Goal: Task Accomplishment & Management: Use online tool/utility

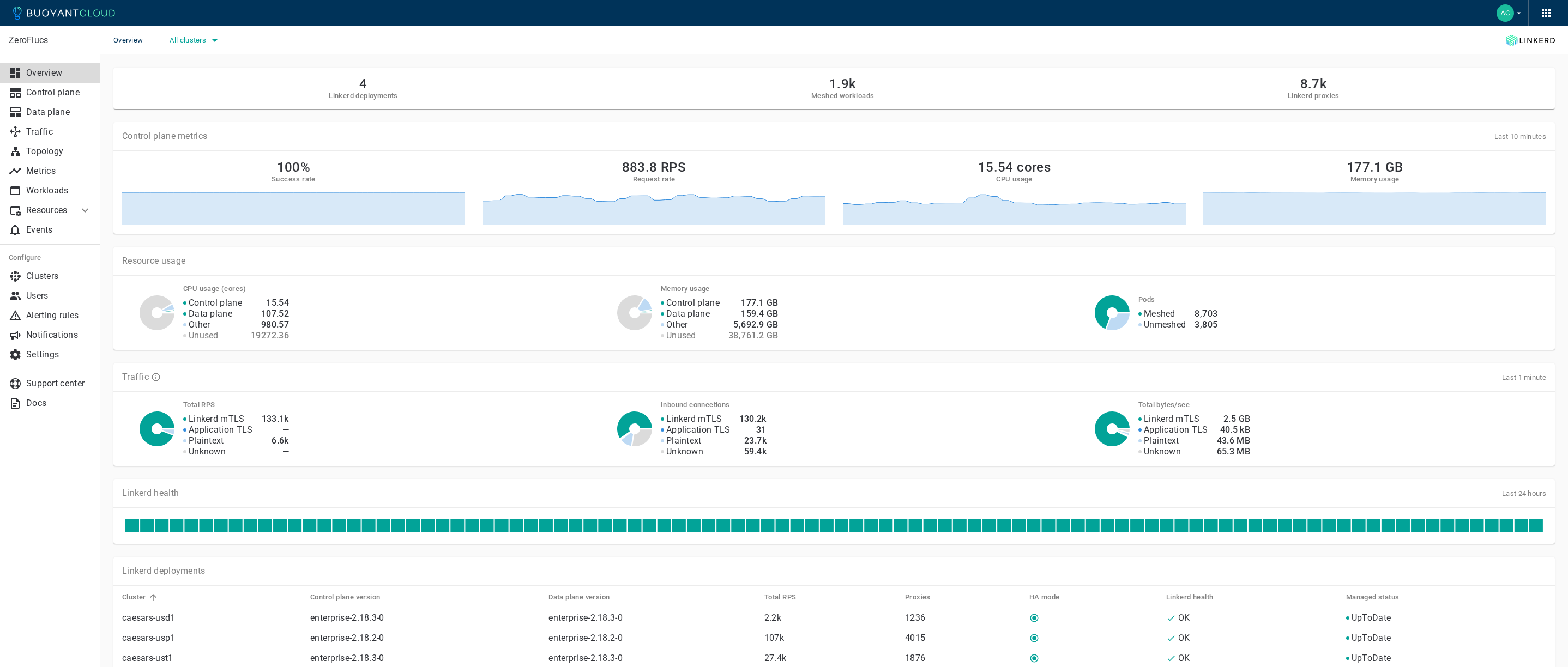
click at [205, 44] on span "All clusters" at bounding box center [189, 40] width 39 height 9
click at [229, 71] on span "caesars-usp1" at bounding box center [222, 73] width 53 height 10
click at [191, 71] on input "caesars-usp1" at bounding box center [184, 73] width 13 height 13
checkbox input "true"
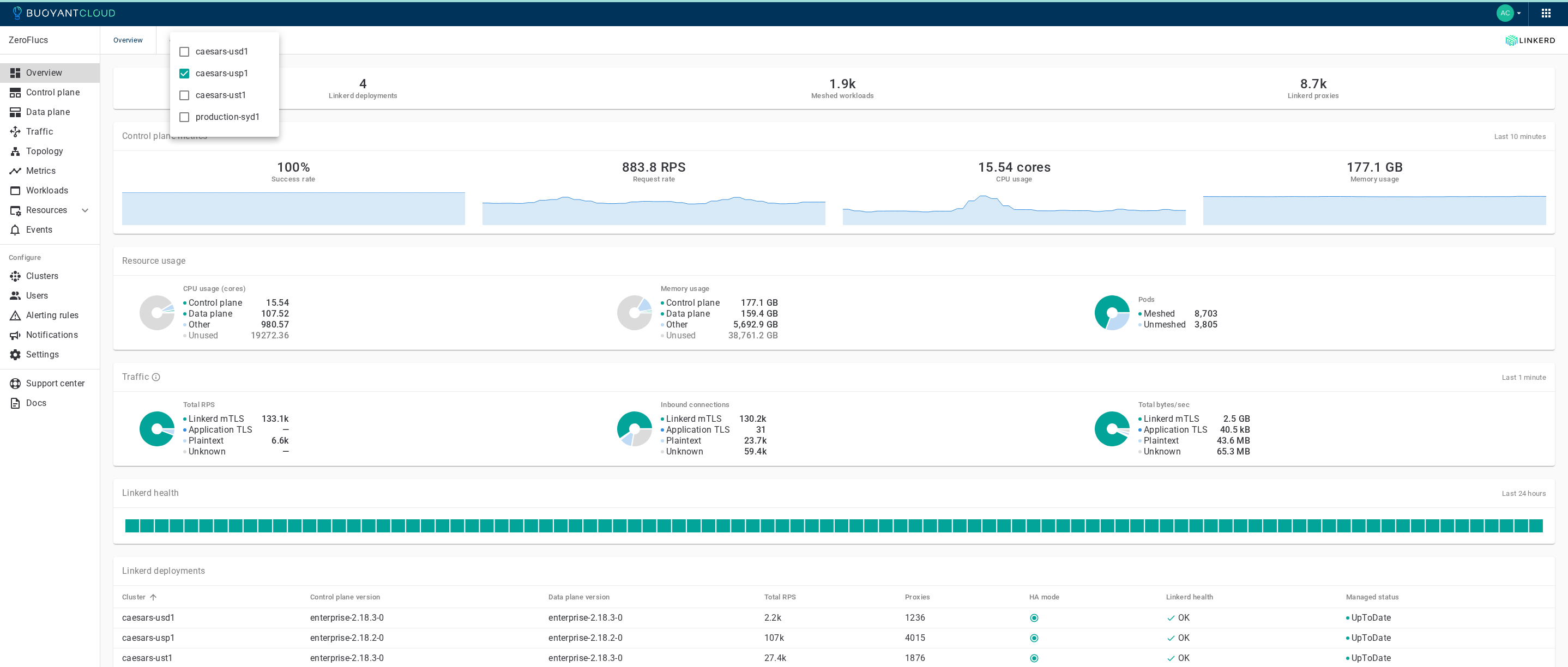
click at [672, 124] on div at bounding box center [784, 333] width 1568 height 667
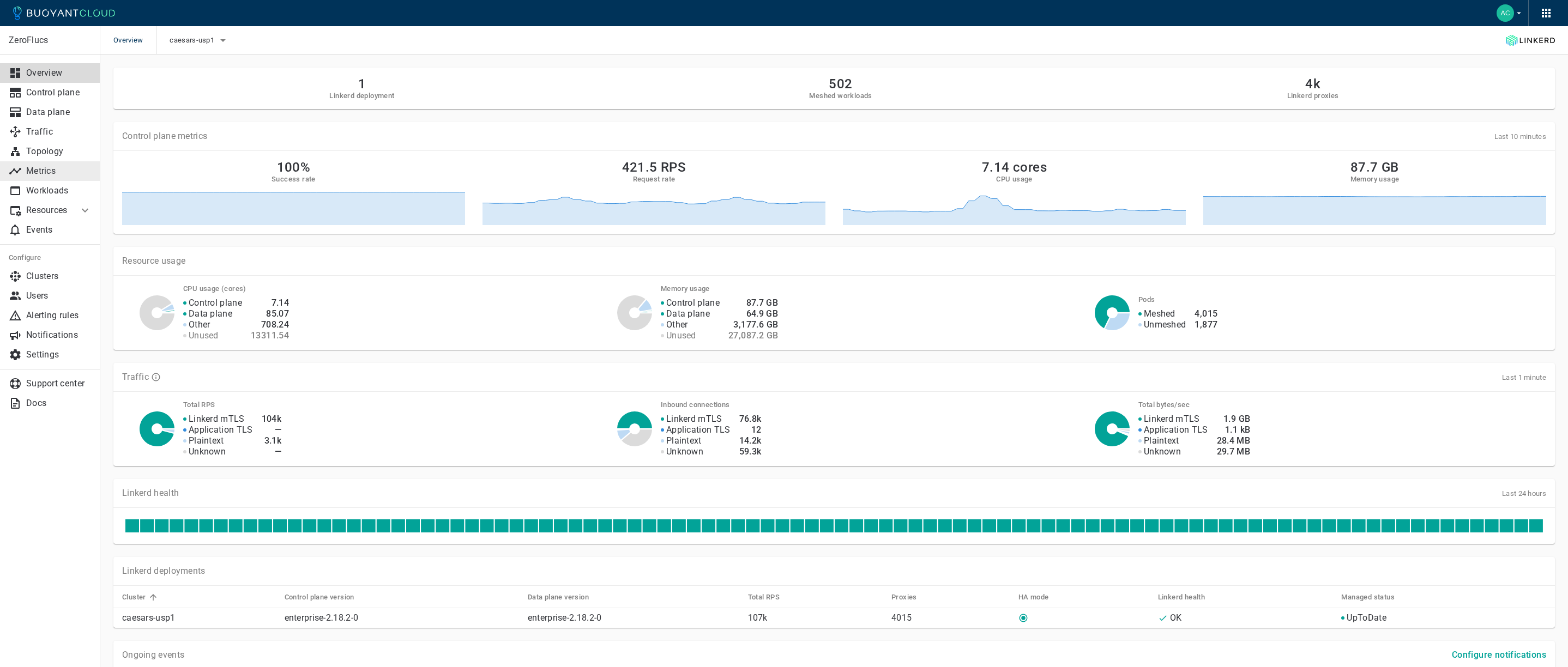
click at [47, 170] on p "Metrics" at bounding box center [58, 171] width 66 height 10
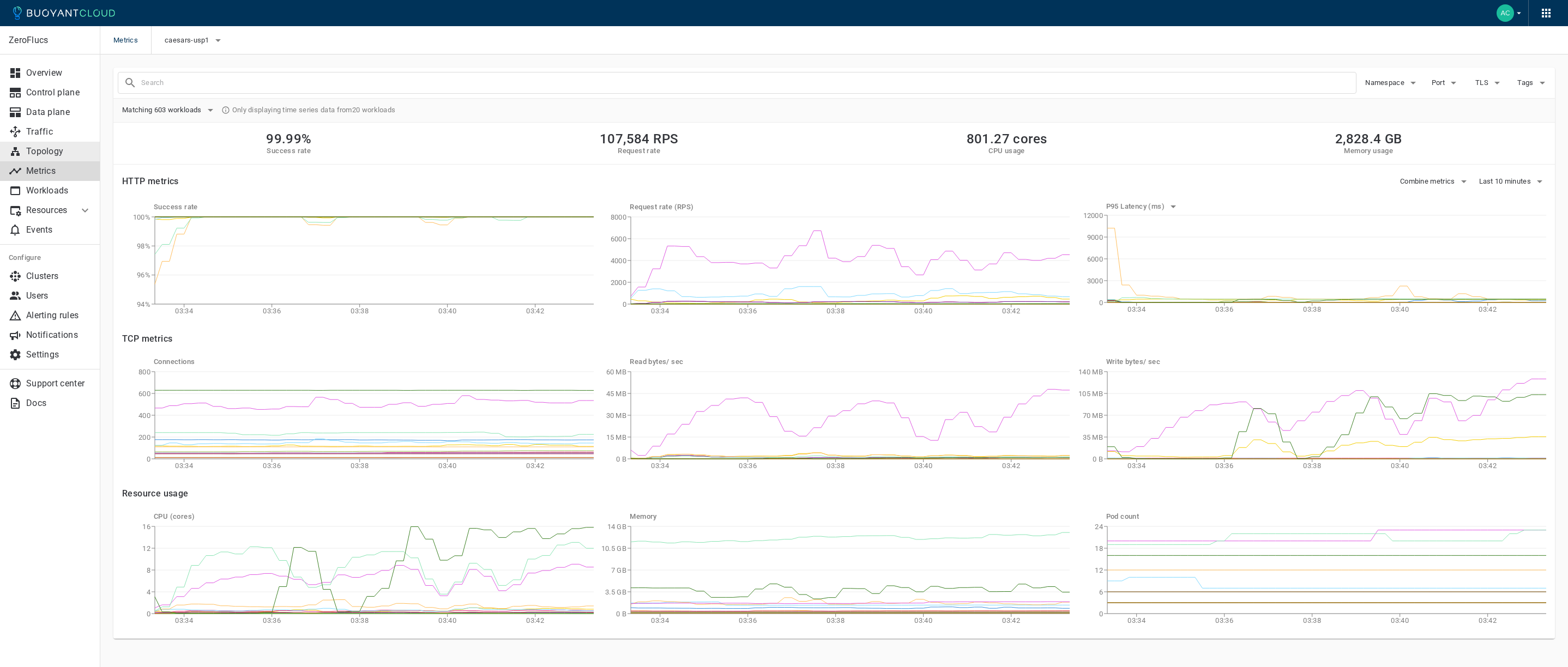
click at [52, 146] on p "Topology" at bounding box center [58, 151] width 66 height 10
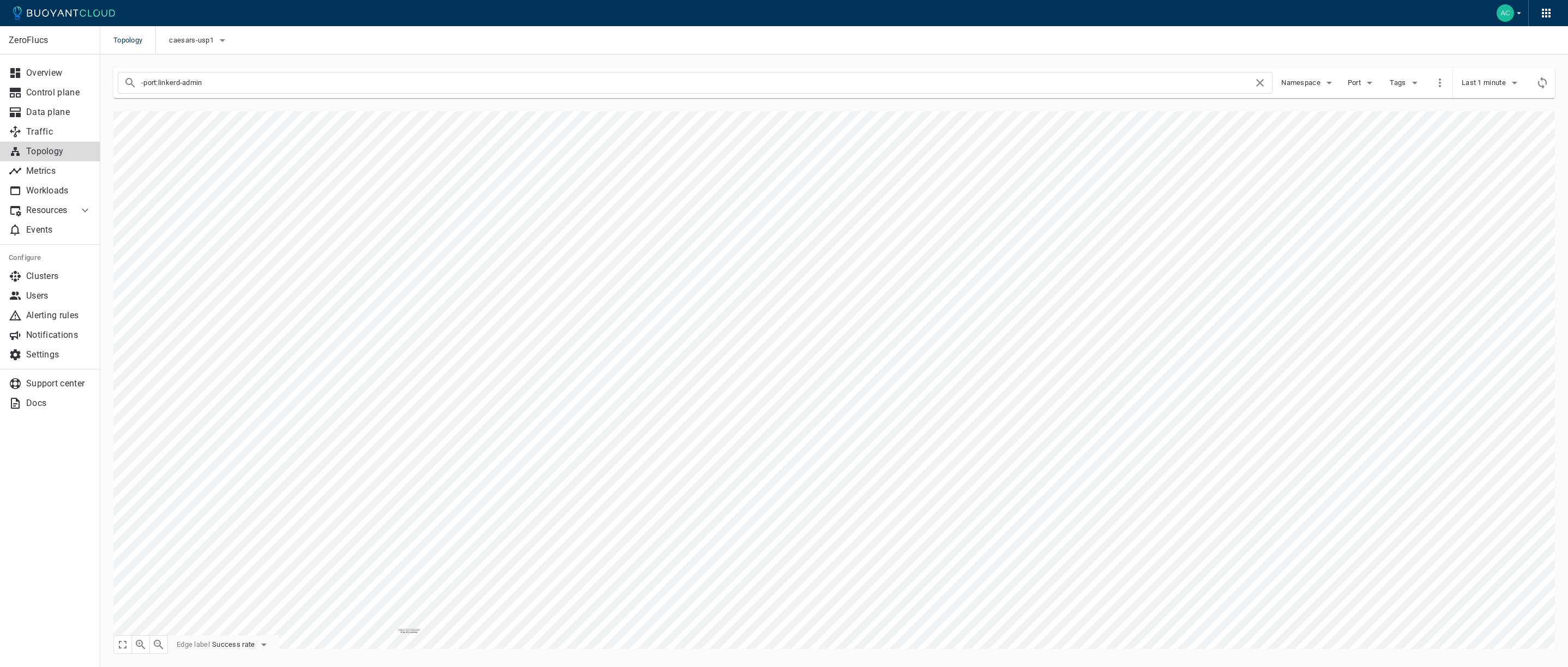
click at [208, 83] on input "-port:linkerd-admin" at bounding box center [697, 83] width 1112 height 15
drag, startPoint x: 45, startPoint y: 158, endPoint x: 406, endPoint y: 97, distance: 366.1
click at [45, 158] on link "Topology" at bounding box center [50, 152] width 100 height 20
checkbox input "true"
type input "-port:linkerd-admin"
